Goal: Task Accomplishment & Management: Use online tool/utility

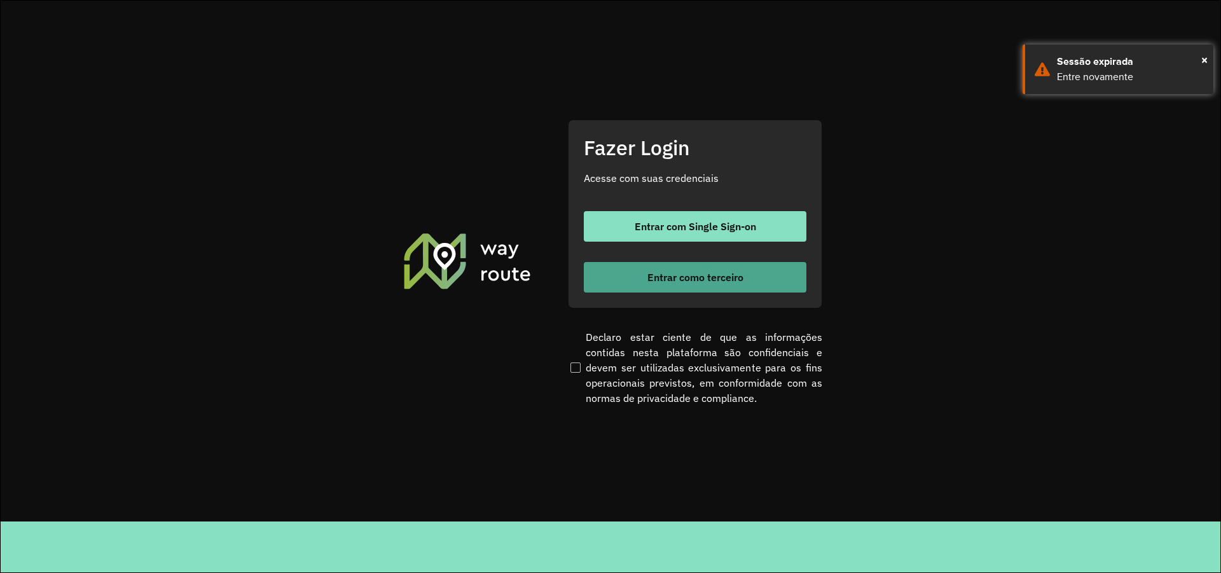
click at [721, 284] on button "Entrar como terceiro" at bounding box center [695, 277] width 223 height 31
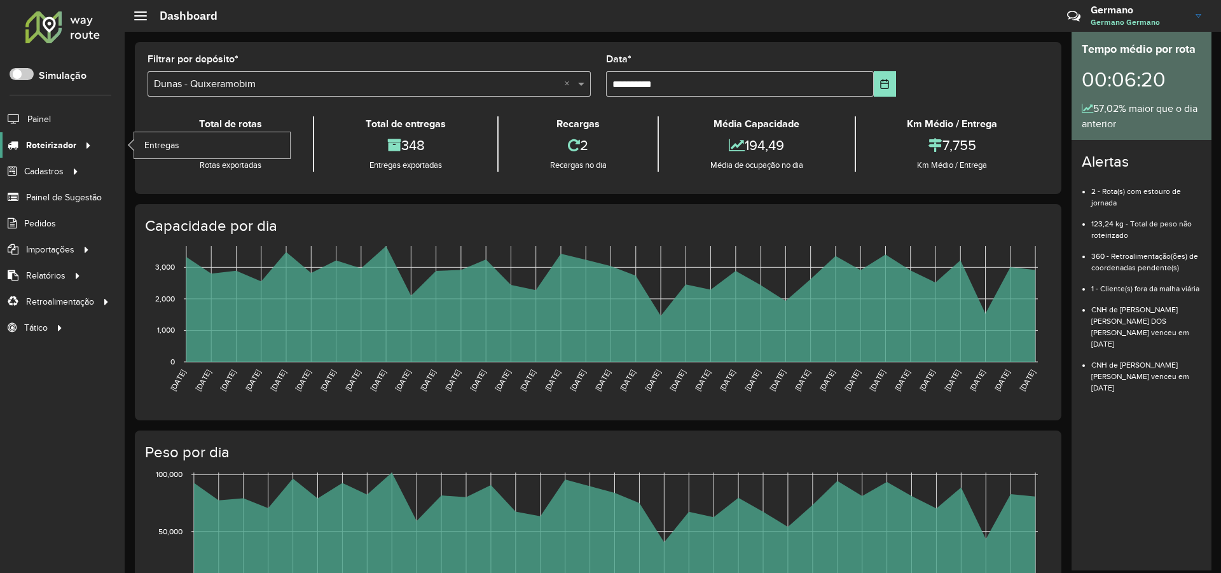
click at [78, 148] on div at bounding box center [85, 145] width 19 height 13
drag, startPoint x: 100, startPoint y: 143, endPoint x: 82, endPoint y: 150, distance: 19.7
click at [100, 143] on li "Roteirizador Entregas" at bounding box center [62, 145] width 125 height 26
click at [82, 150] on icon at bounding box center [86, 144] width 11 height 19
click at [146, 144] on span "Entregas" at bounding box center [162, 145] width 36 height 13
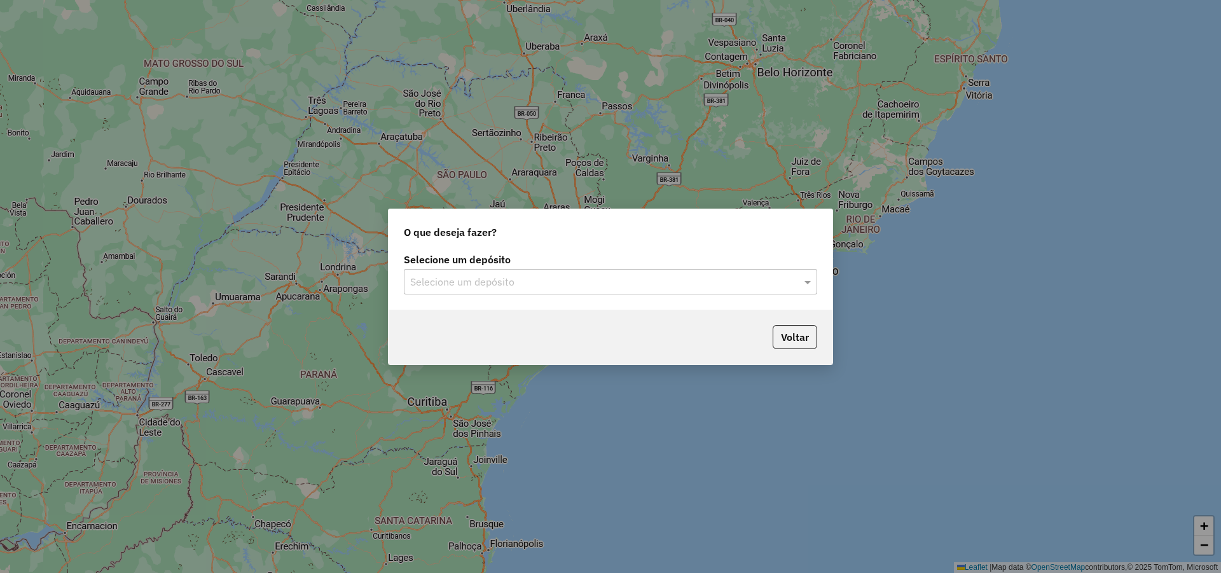
click at [497, 277] on input "text" at bounding box center [597, 282] width 375 height 15
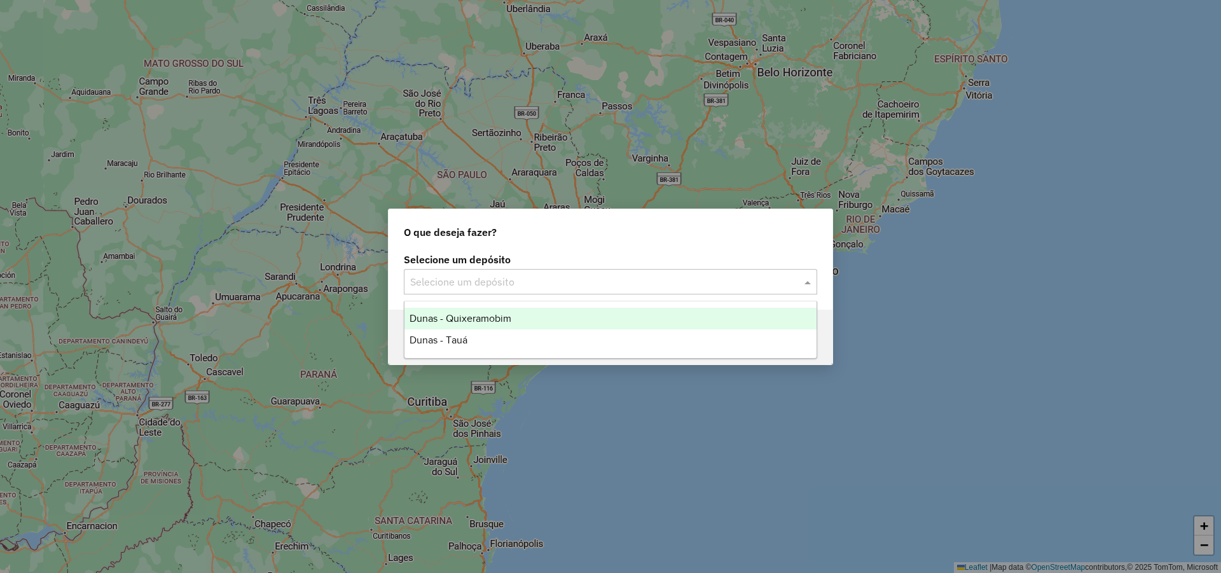
click at [477, 315] on span "Dunas - Quixeramobim" at bounding box center [461, 318] width 102 height 11
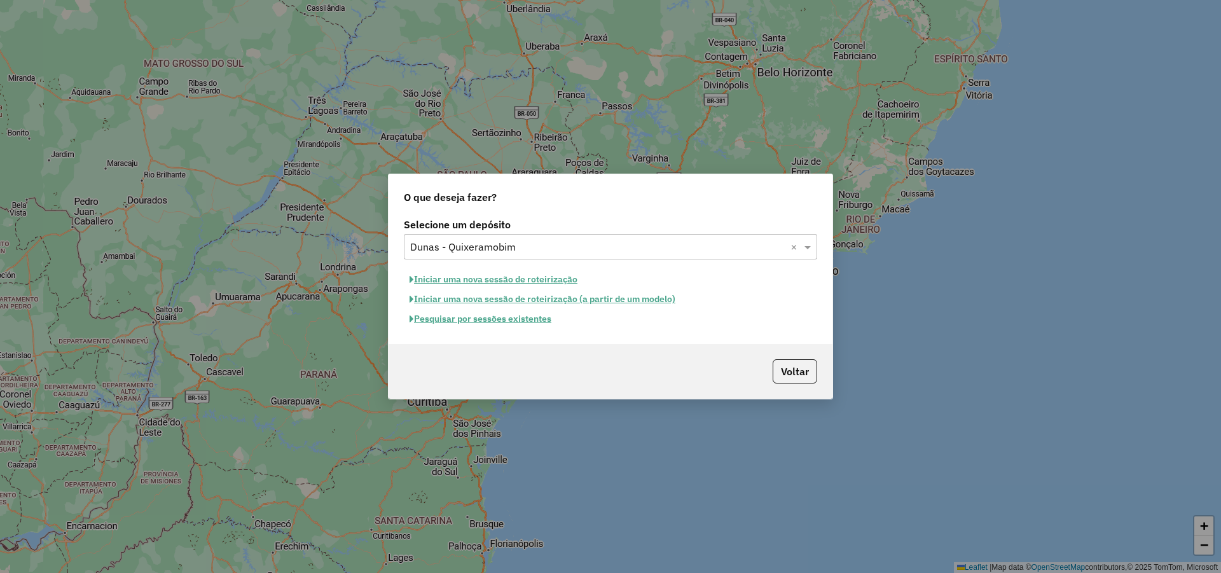
click at [546, 322] on button "Pesquisar por sessões existentes" at bounding box center [480, 319] width 153 height 20
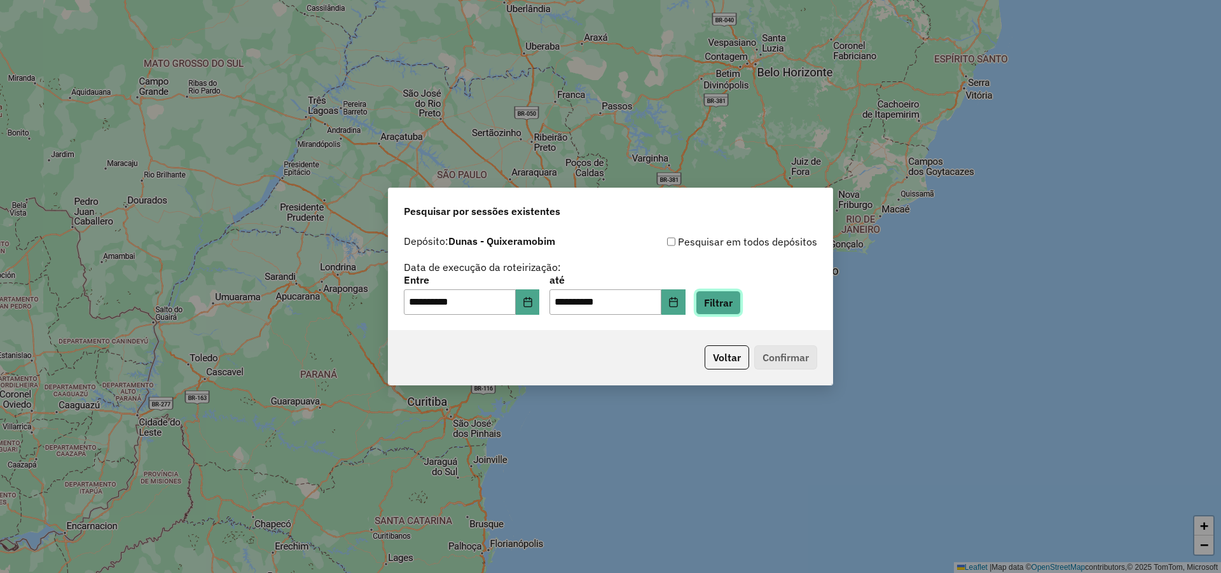
click at [741, 310] on button "Filtrar" at bounding box center [718, 303] width 45 height 24
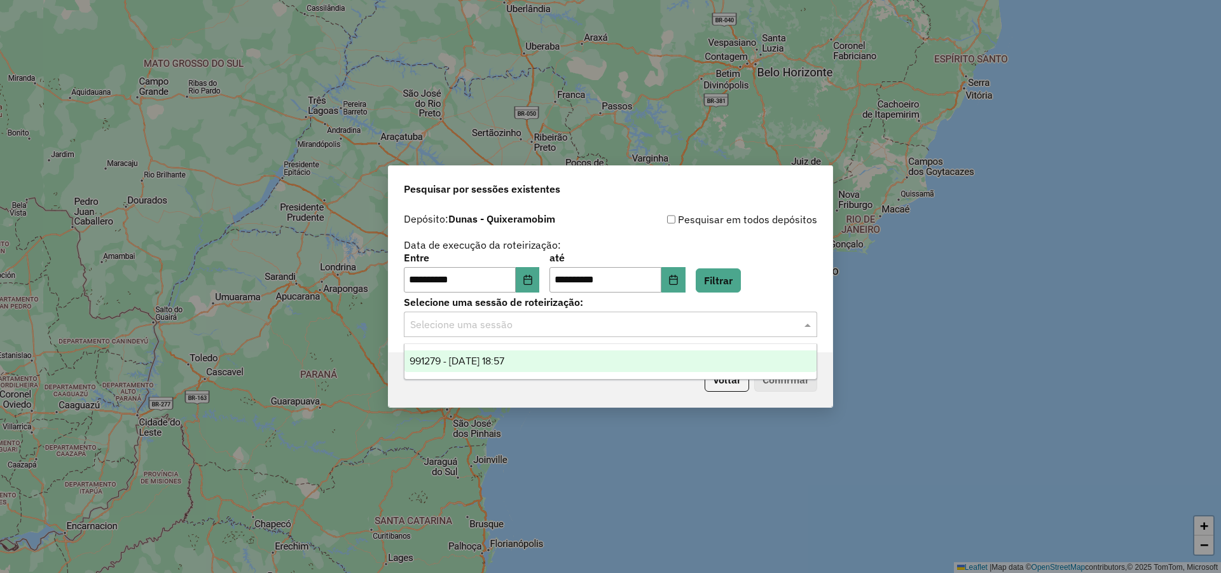
click at [801, 331] on span at bounding box center [809, 324] width 16 height 15
click at [567, 355] on div "991279 - 19/08/2025 18:57" at bounding box center [611, 361] width 412 height 22
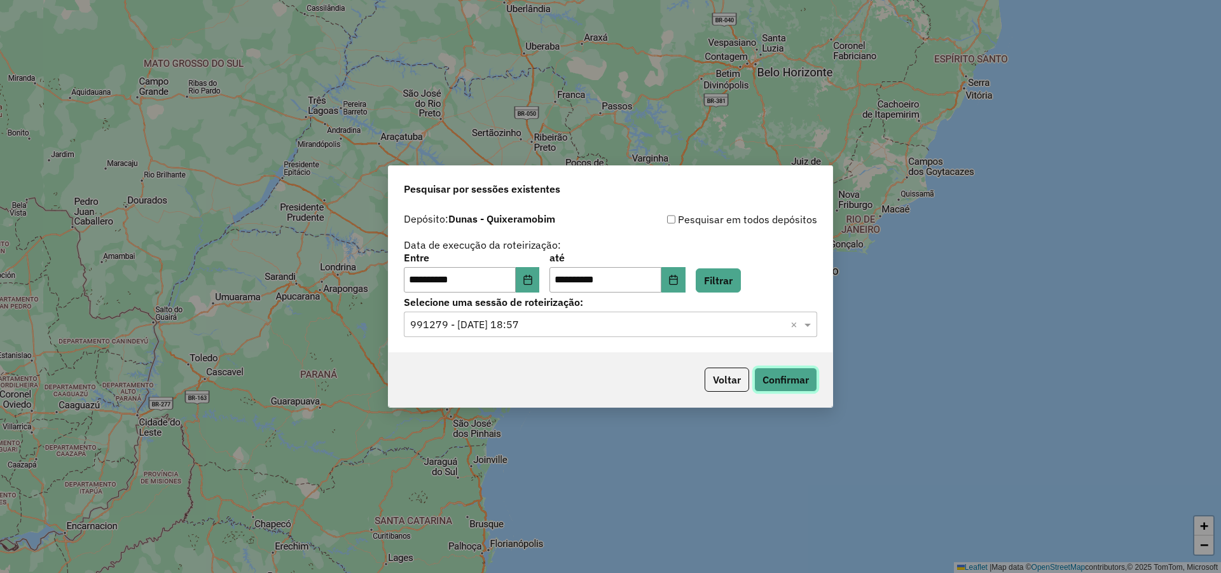
click at [765, 390] on button "Confirmar" at bounding box center [785, 380] width 63 height 24
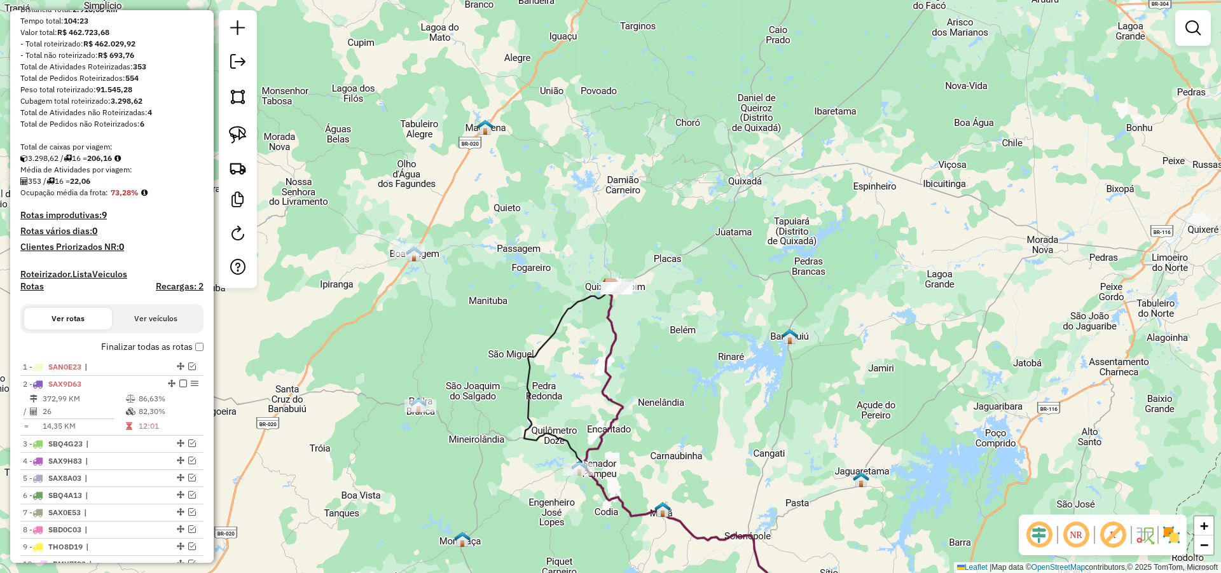
scroll to position [153, 0]
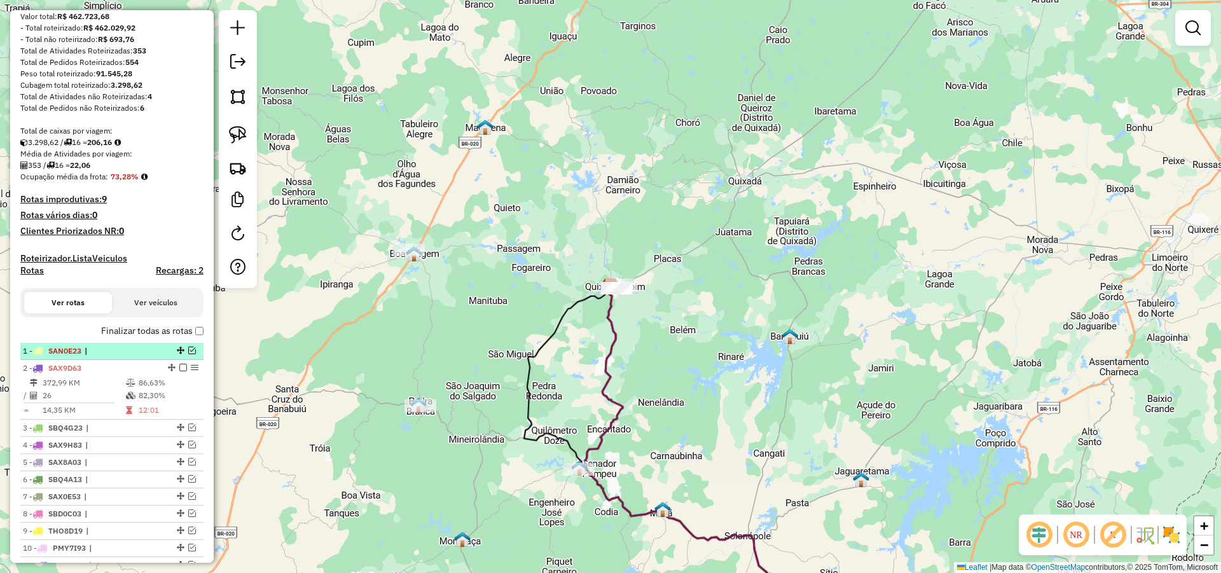
click at [188, 354] on em at bounding box center [192, 351] width 8 height 8
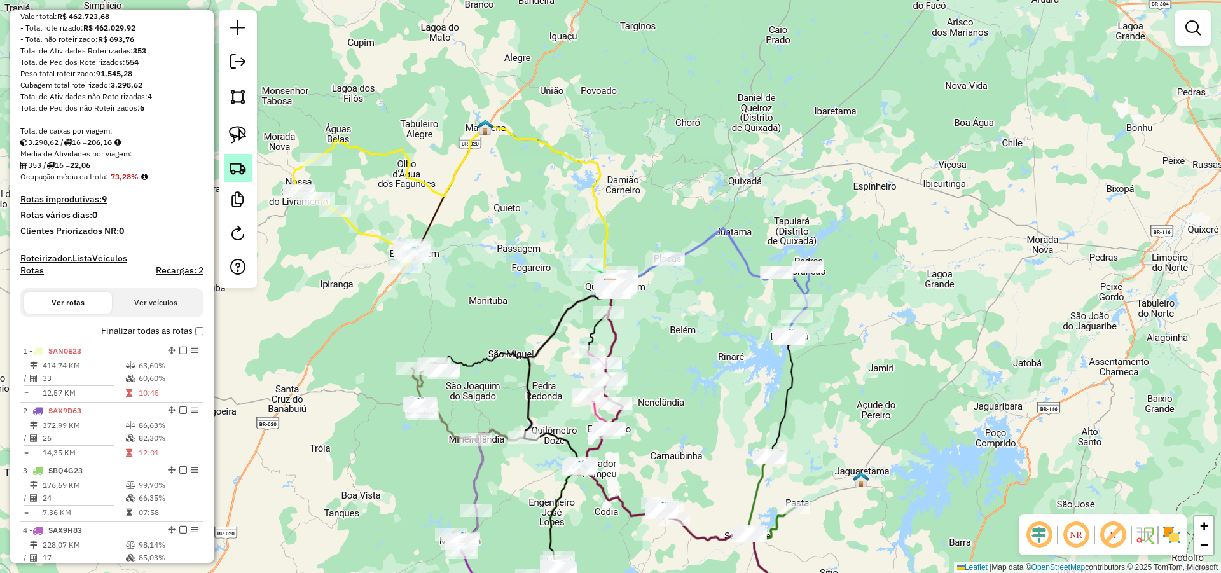
click at [233, 166] on img at bounding box center [238, 168] width 18 height 18
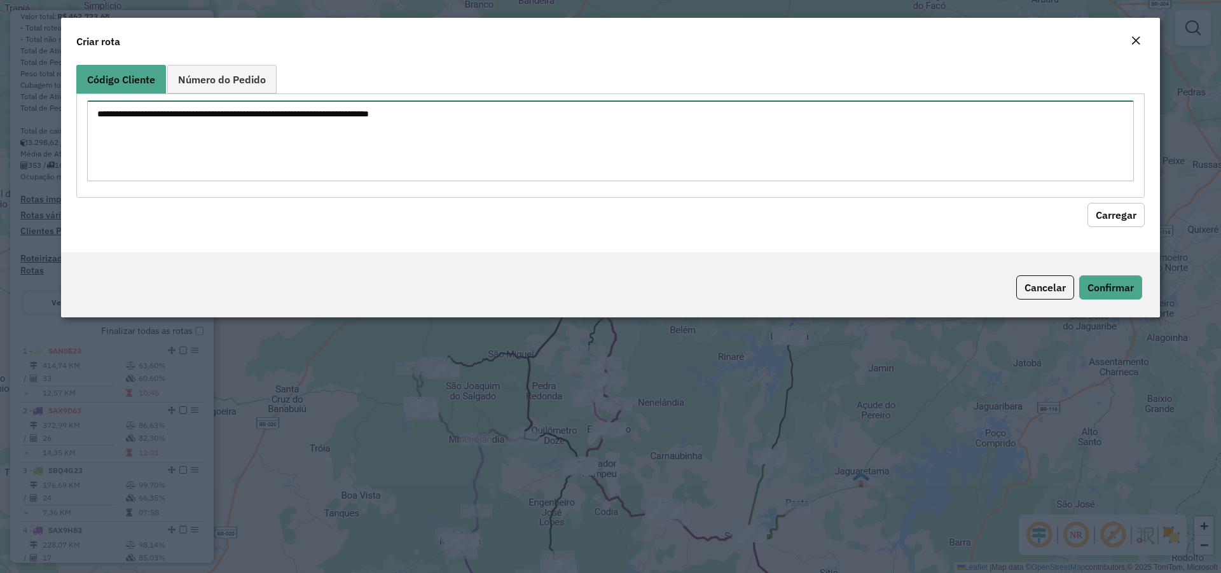
click at [562, 162] on textarea at bounding box center [610, 140] width 1047 height 81
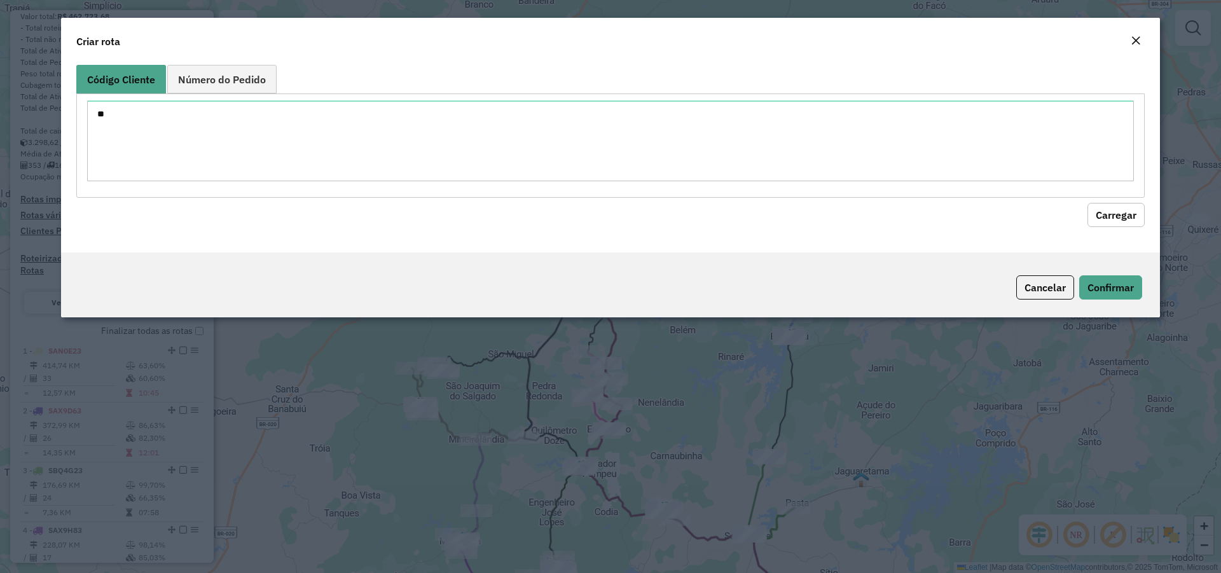
click at [1105, 208] on button "Carregar" at bounding box center [1116, 215] width 57 height 24
click at [1113, 216] on button "Carregar" at bounding box center [1116, 215] width 57 height 24
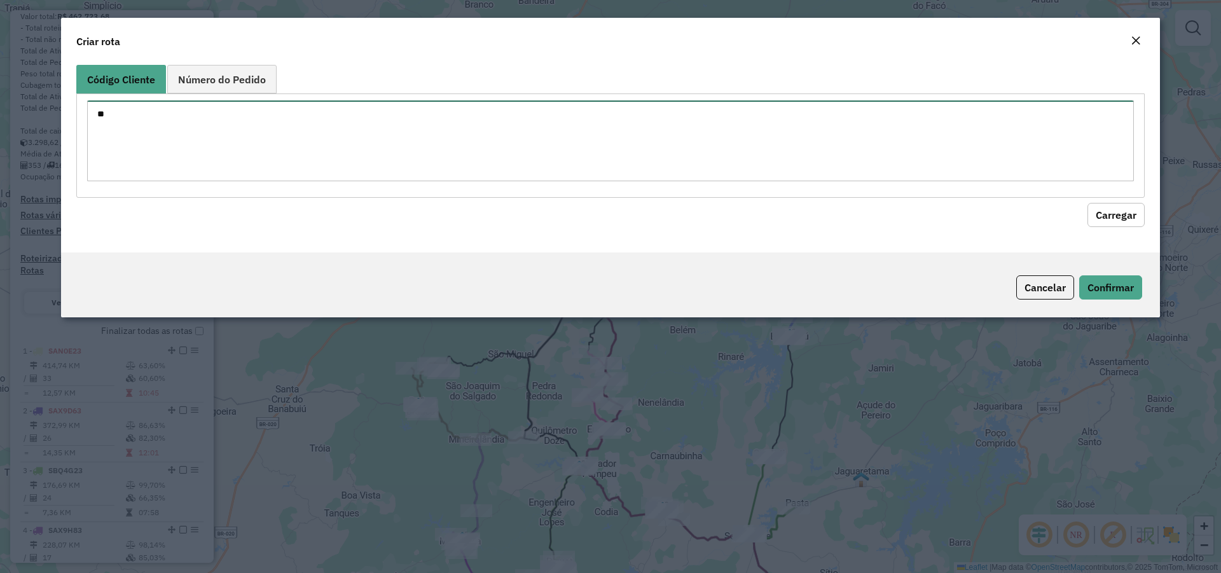
click at [102, 114] on textarea "**" at bounding box center [610, 140] width 1047 height 81
type textarea "*"
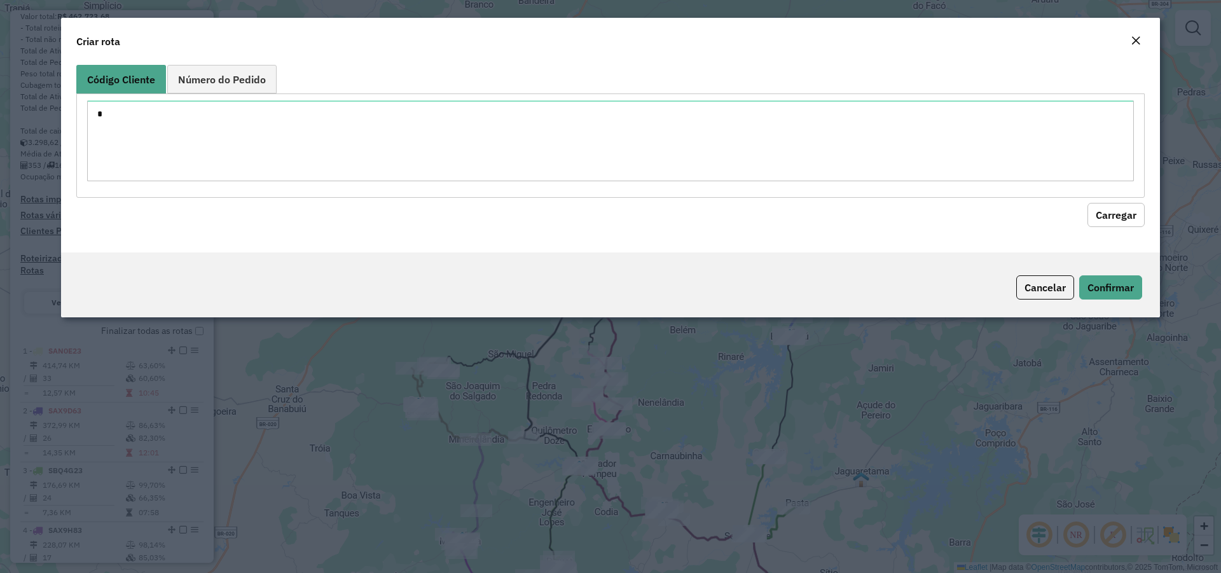
click at [1109, 212] on button "Carregar" at bounding box center [1116, 215] width 57 height 24
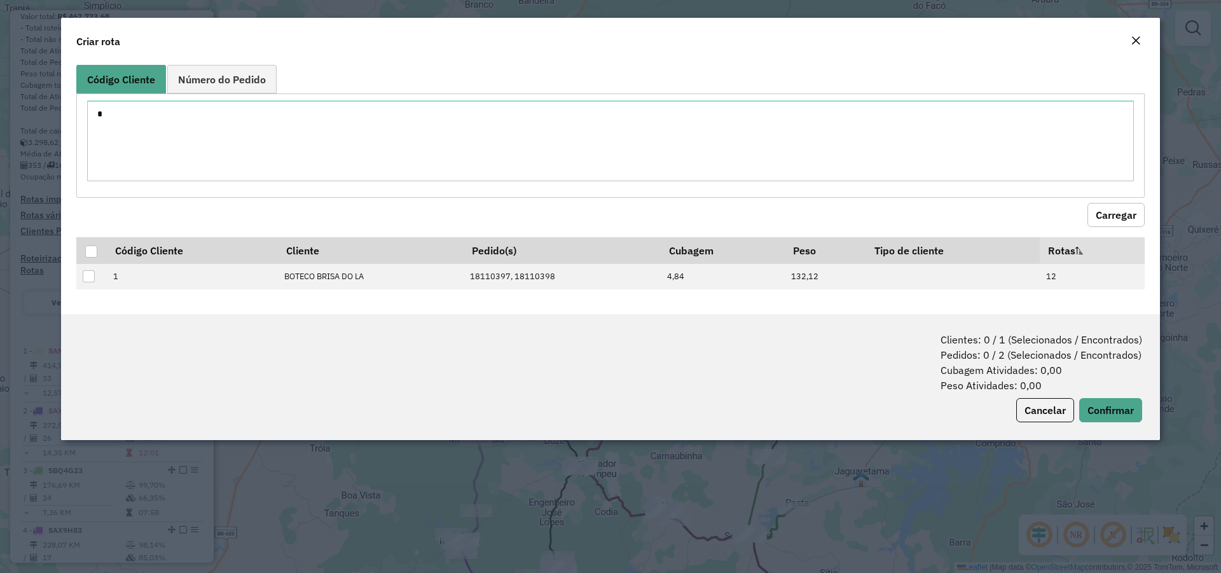
click at [1137, 36] on em "Close" at bounding box center [1136, 41] width 10 height 10
